Goal: Entertainment & Leisure: Consume media (video, audio)

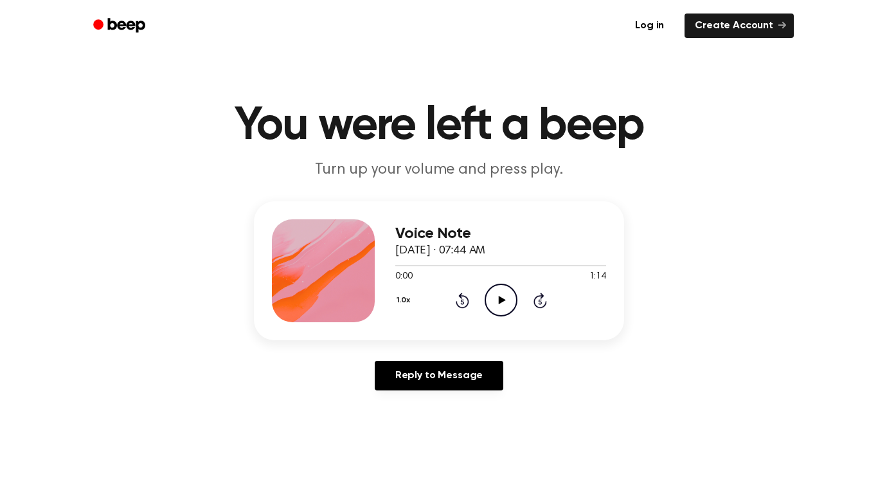
click at [498, 292] on icon "Play Audio" at bounding box center [501, 299] width 33 height 33
click at [501, 304] on icon "Play Audio" at bounding box center [501, 299] width 33 height 33
click at [502, 292] on icon "Play Audio" at bounding box center [501, 299] width 33 height 33
click at [501, 303] on icon "Pause Audio" at bounding box center [501, 299] width 33 height 33
click at [501, 298] on icon "Play Audio" at bounding box center [501, 299] width 33 height 33
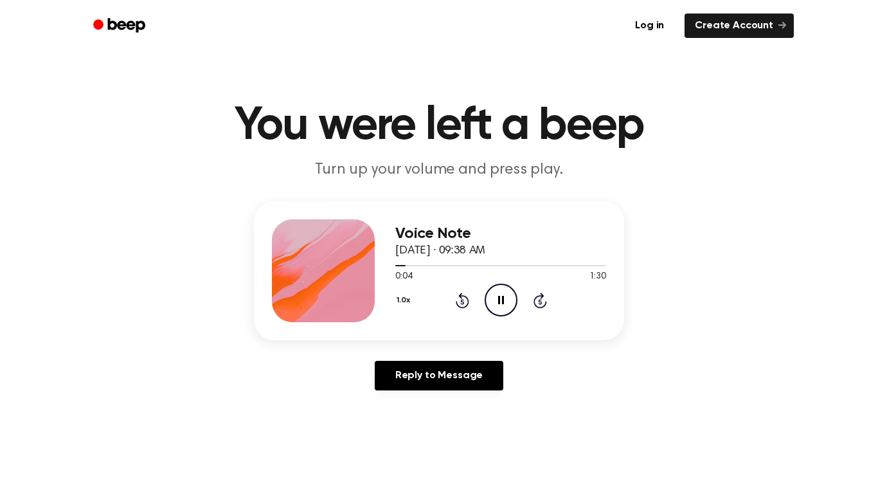
click at [501, 298] on icon "Pause Audio" at bounding box center [501, 299] width 33 height 33
click at [496, 305] on icon "Pause Audio" at bounding box center [501, 299] width 33 height 33
click at [503, 283] on icon "Pause Audio" at bounding box center [501, 299] width 33 height 33
click at [504, 305] on icon "Play Audio" at bounding box center [501, 299] width 33 height 33
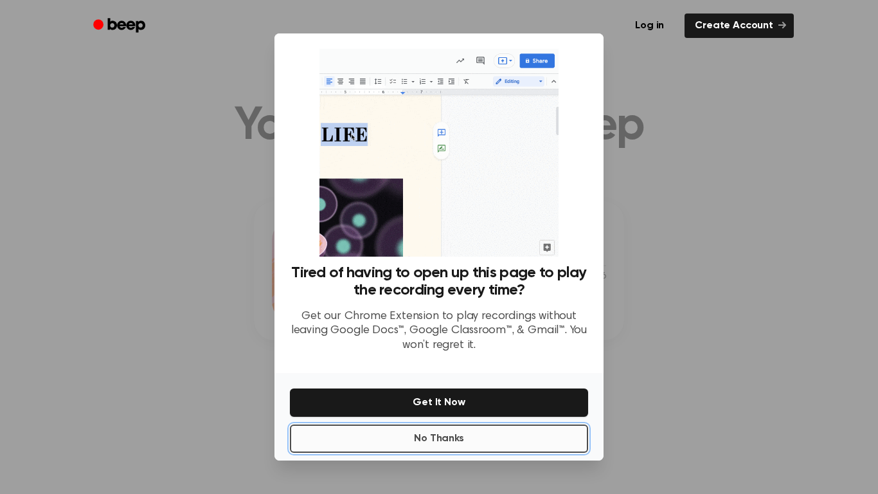
click at [469, 439] on button "No Thanks" at bounding box center [439, 438] width 298 height 28
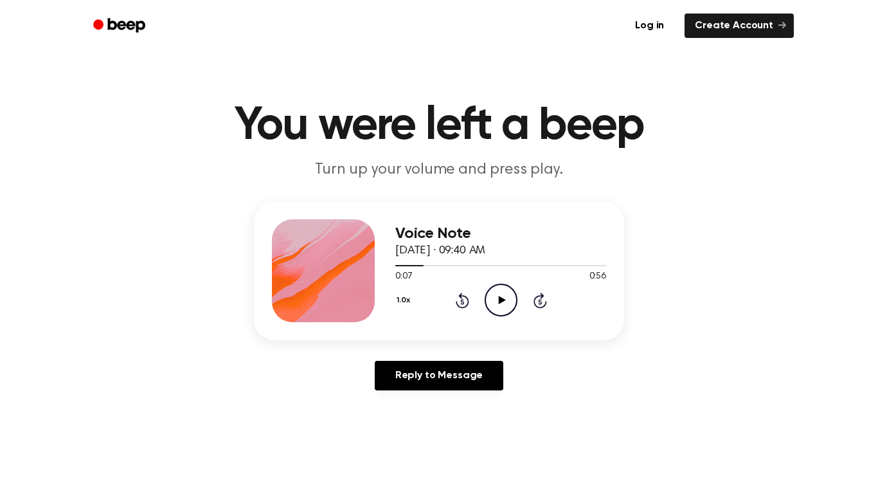
click at [501, 303] on icon "Play Audio" at bounding box center [501, 299] width 33 height 33
click at [501, 303] on icon at bounding box center [501, 300] width 6 height 8
click at [501, 303] on icon "Play Audio" at bounding box center [501, 299] width 33 height 33
click at [501, 303] on icon at bounding box center [501, 300] width 6 height 8
drag, startPoint x: 418, startPoint y: 266, endPoint x: 399, endPoint y: 271, distance: 20.0
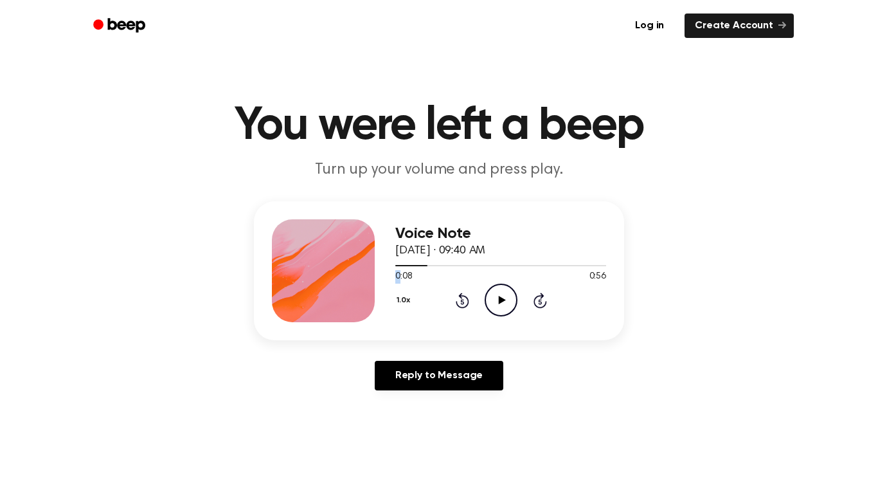
click at [399, 271] on div "0:08 0:56 Your browser does not support the [object Object] element." at bounding box center [500, 272] width 211 height 24
click at [397, 264] on div at bounding box center [500, 265] width 211 height 10
click at [500, 301] on icon at bounding box center [501, 300] width 7 height 8
click at [499, 301] on icon at bounding box center [501, 300] width 6 height 8
click at [396, 269] on span at bounding box center [395, 265] width 10 height 10
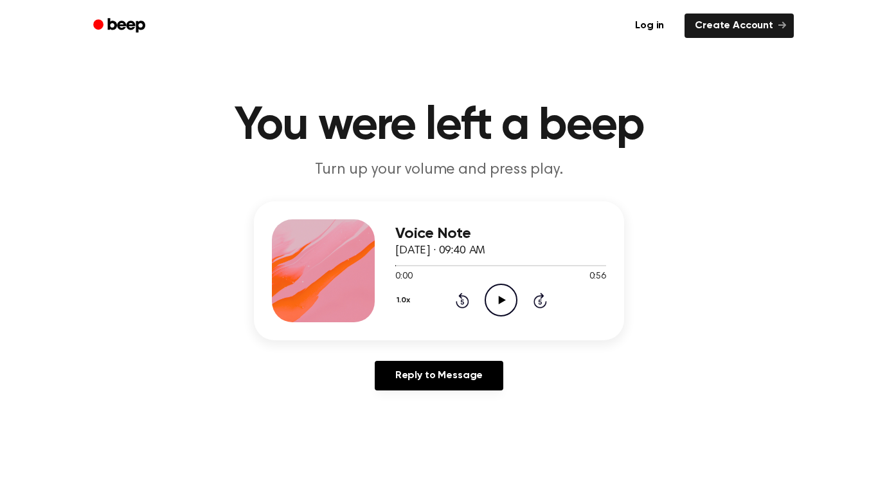
click at [465, 301] on icon "Rewind 5 seconds" at bounding box center [462, 300] width 14 height 17
click at [504, 299] on icon at bounding box center [501, 300] width 7 height 8
click at [503, 298] on icon "Play Audio" at bounding box center [501, 299] width 33 height 33
click at [497, 306] on icon "Play Audio" at bounding box center [501, 299] width 33 height 33
click at [507, 296] on icon "Play Audio" at bounding box center [501, 299] width 33 height 33
